Goal: Task Accomplishment & Management: Manage account settings

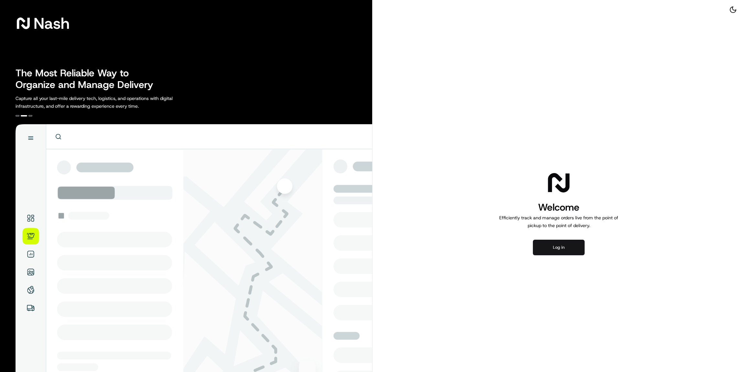
click at [554, 249] on button "Log in" at bounding box center [559, 248] width 52 height 16
